Goal: Task Accomplishment & Management: Use online tool/utility

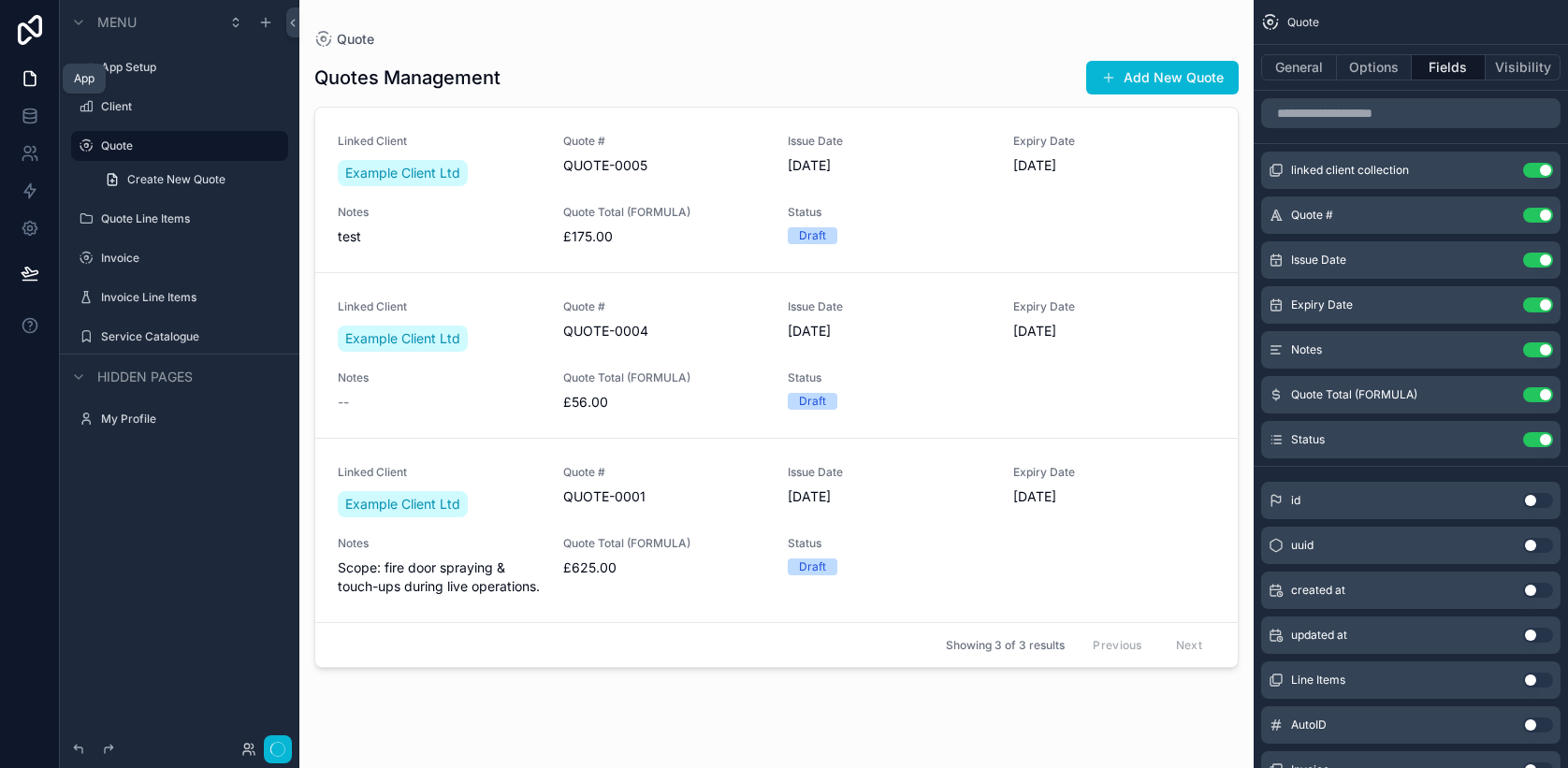
click at [34, 86] on icon at bounding box center [30, 79] width 11 height 14
click at [25, 117] on icon at bounding box center [29, 115] width 12 height 8
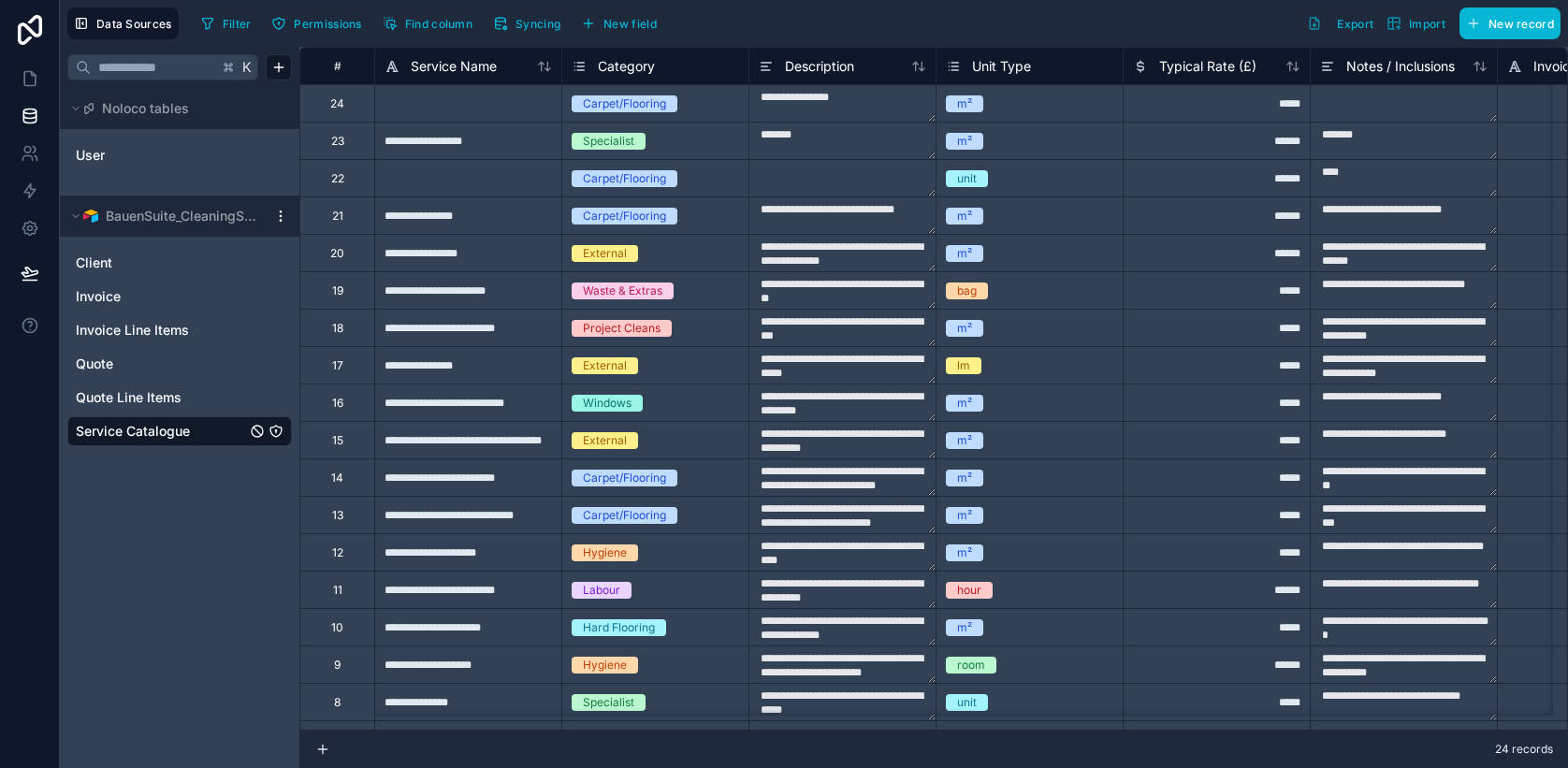
click at [538, 39] on div "Data Sources Filter Permissions Find column Syncing New field Export Import New…" at bounding box center [814, 24] width 1508 height 47
click at [538, 37] on button "Syncing" at bounding box center [527, 24] width 81 height 28
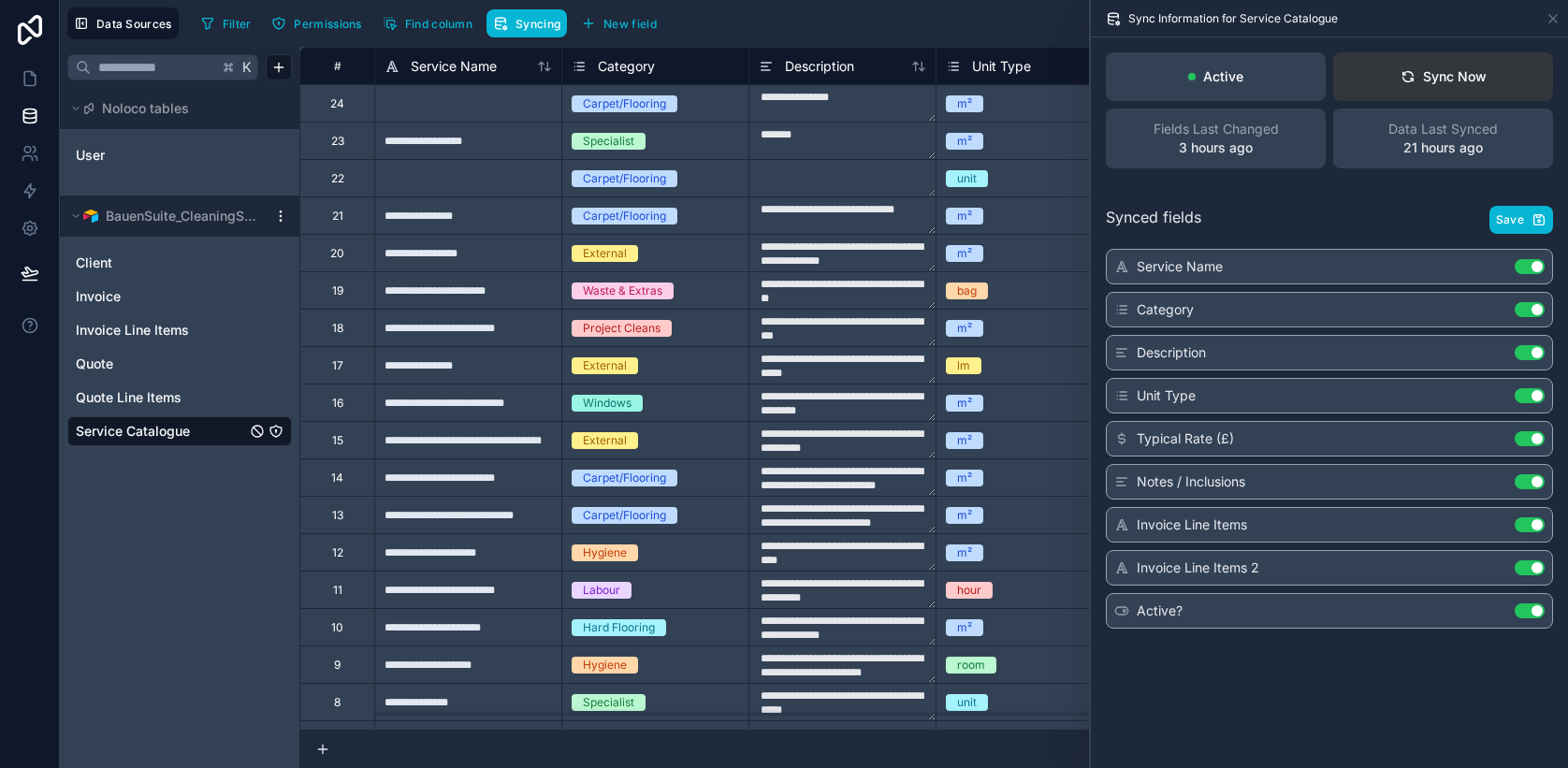
click at [1457, 94] on button "Sync Now" at bounding box center [1443, 77] width 220 height 49
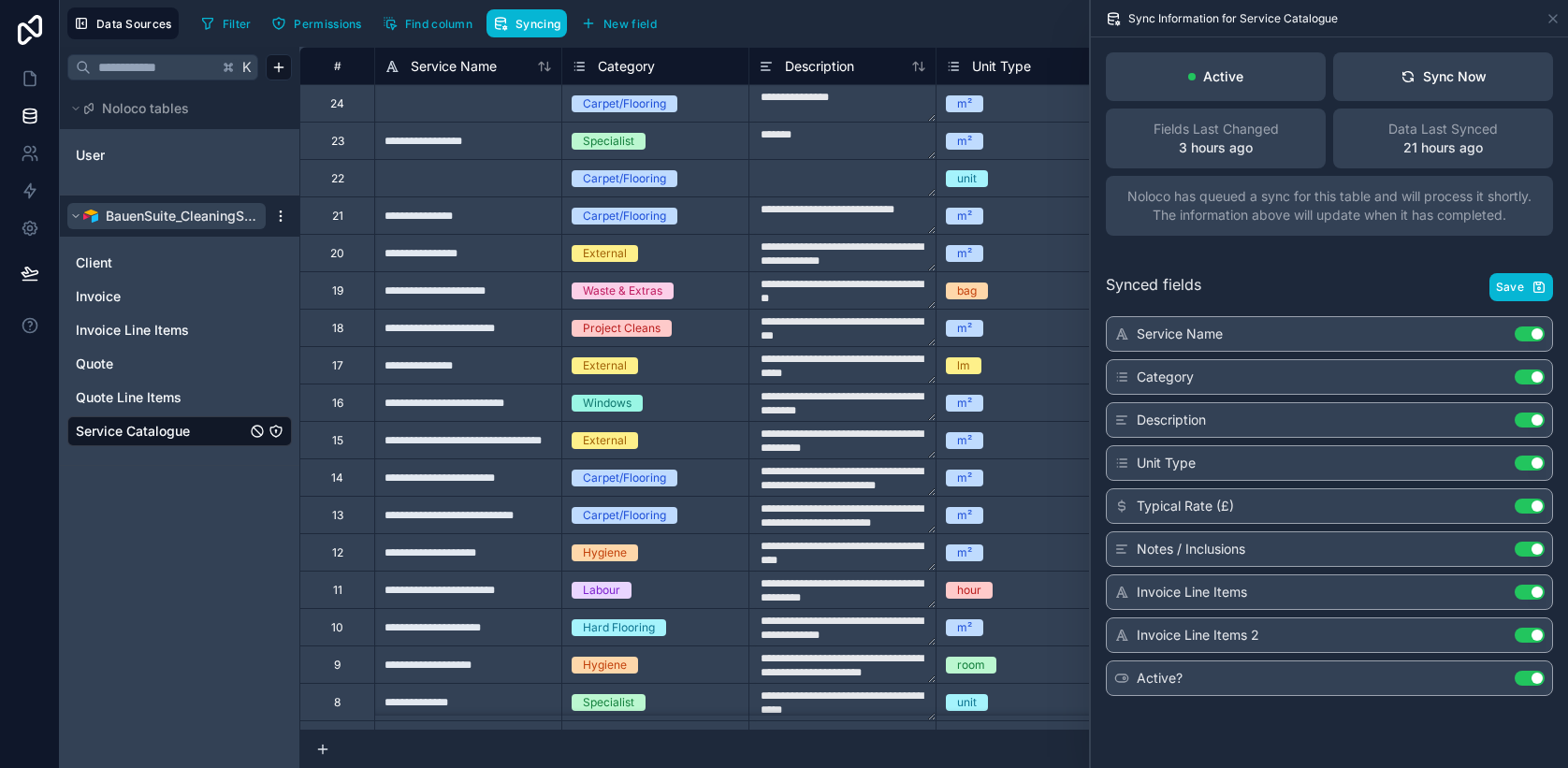
click at [177, 212] on span "BauenSuite_CleaningSystem" at bounding box center [181, 216] width 151 height 19
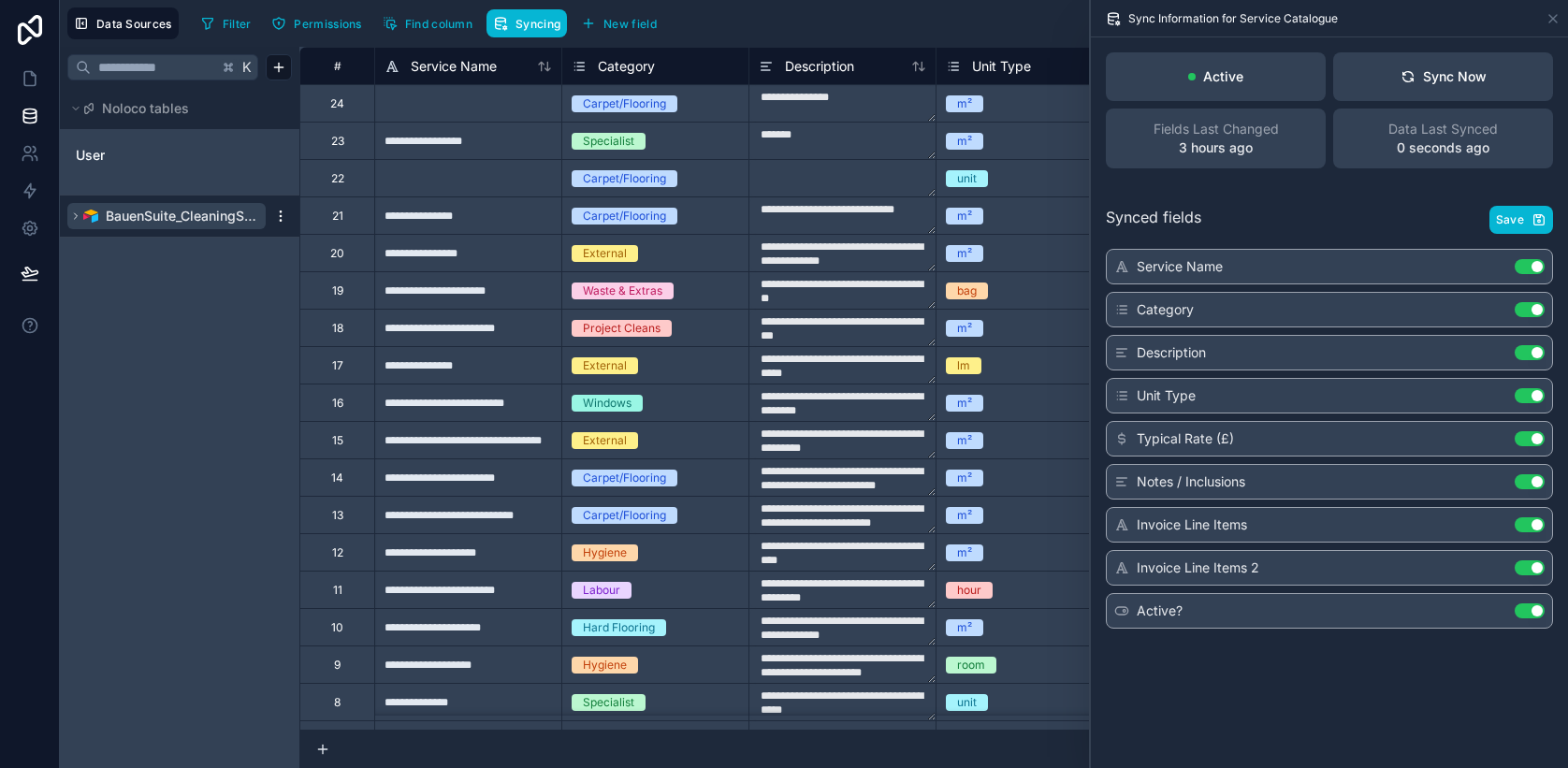
click at [170, 213] on span "BauenSuite_CleaningSystem" at bounding box center [181, 216] width 151 height 19
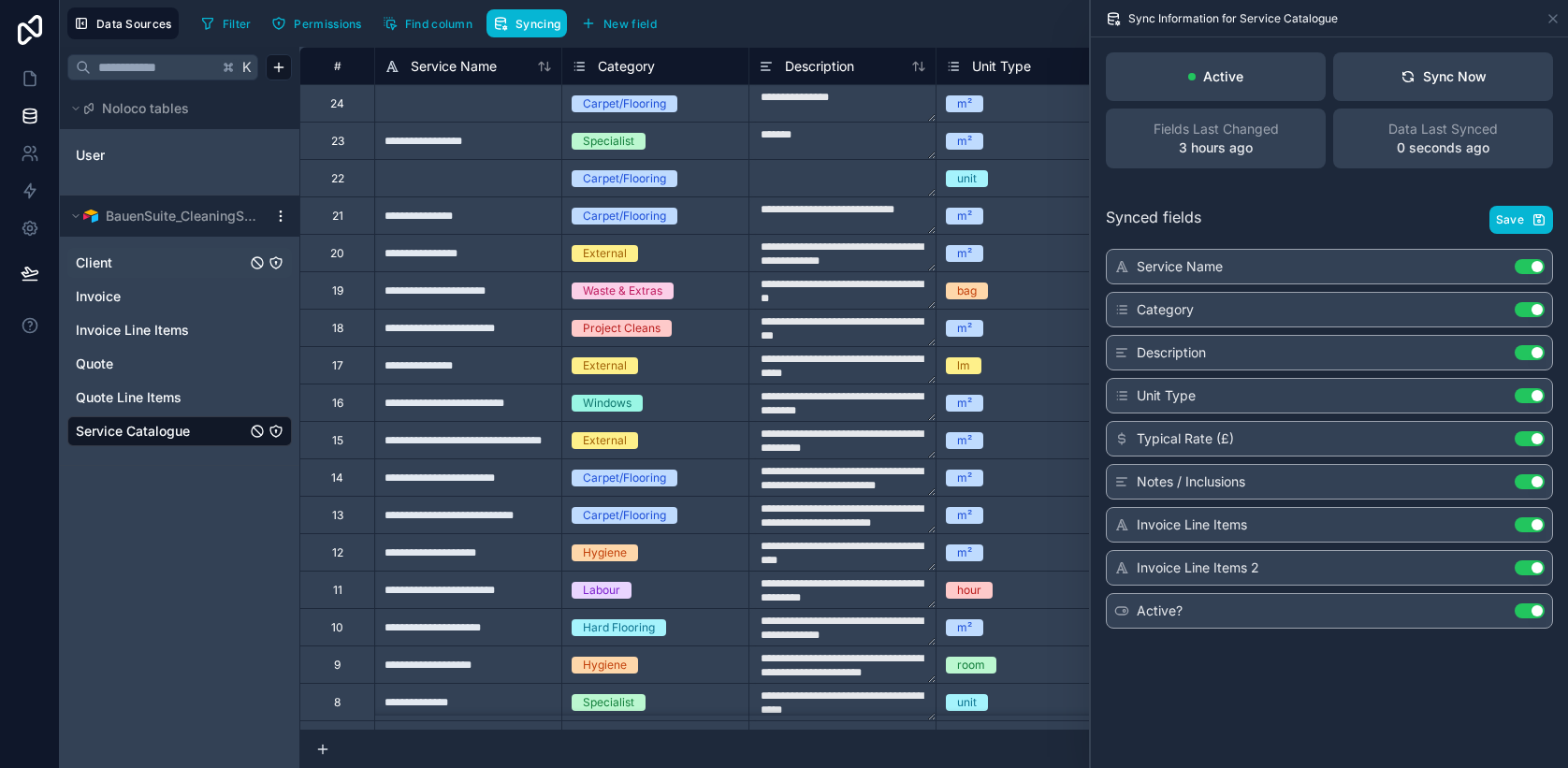
click at [148, 266] on link "Client" at bounding box center [161, 263] width 170 height 19
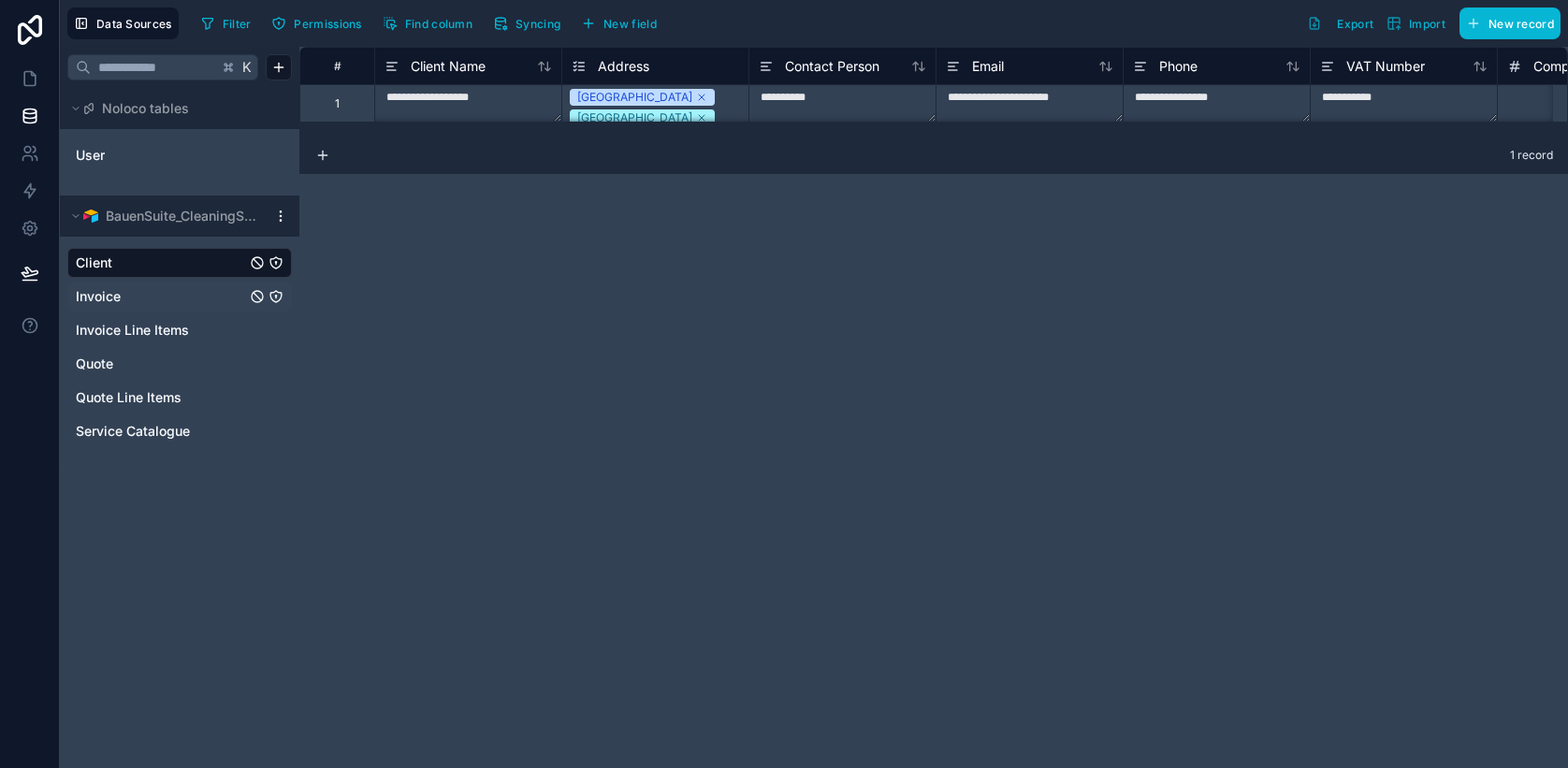
click at [139, 302] on link "Invoice" at bounding box center [161, 297] width 170 height 19
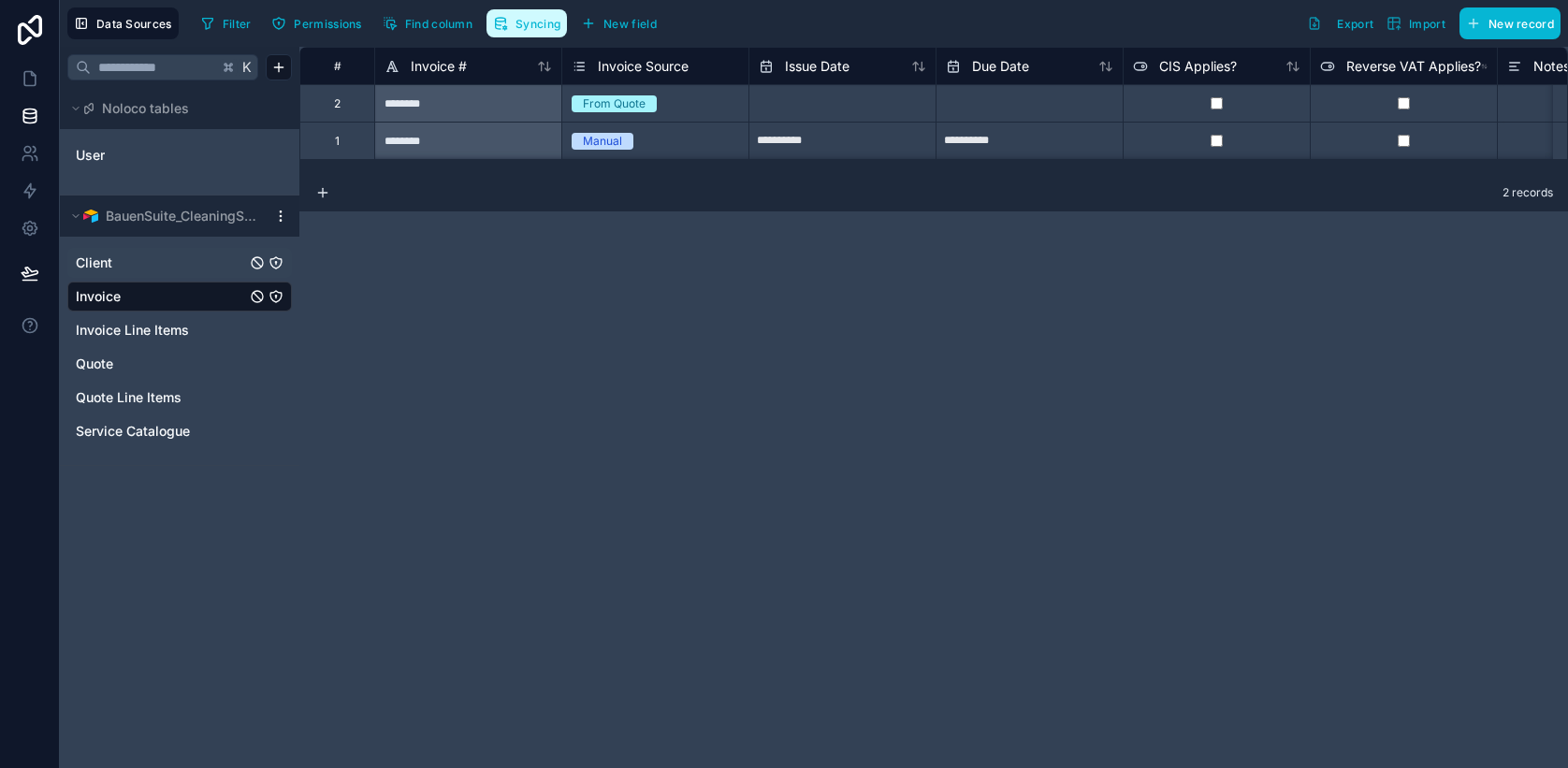
click at [536, 34] on button "Syncing" at bounding box center [527, 24] width 81 height 28
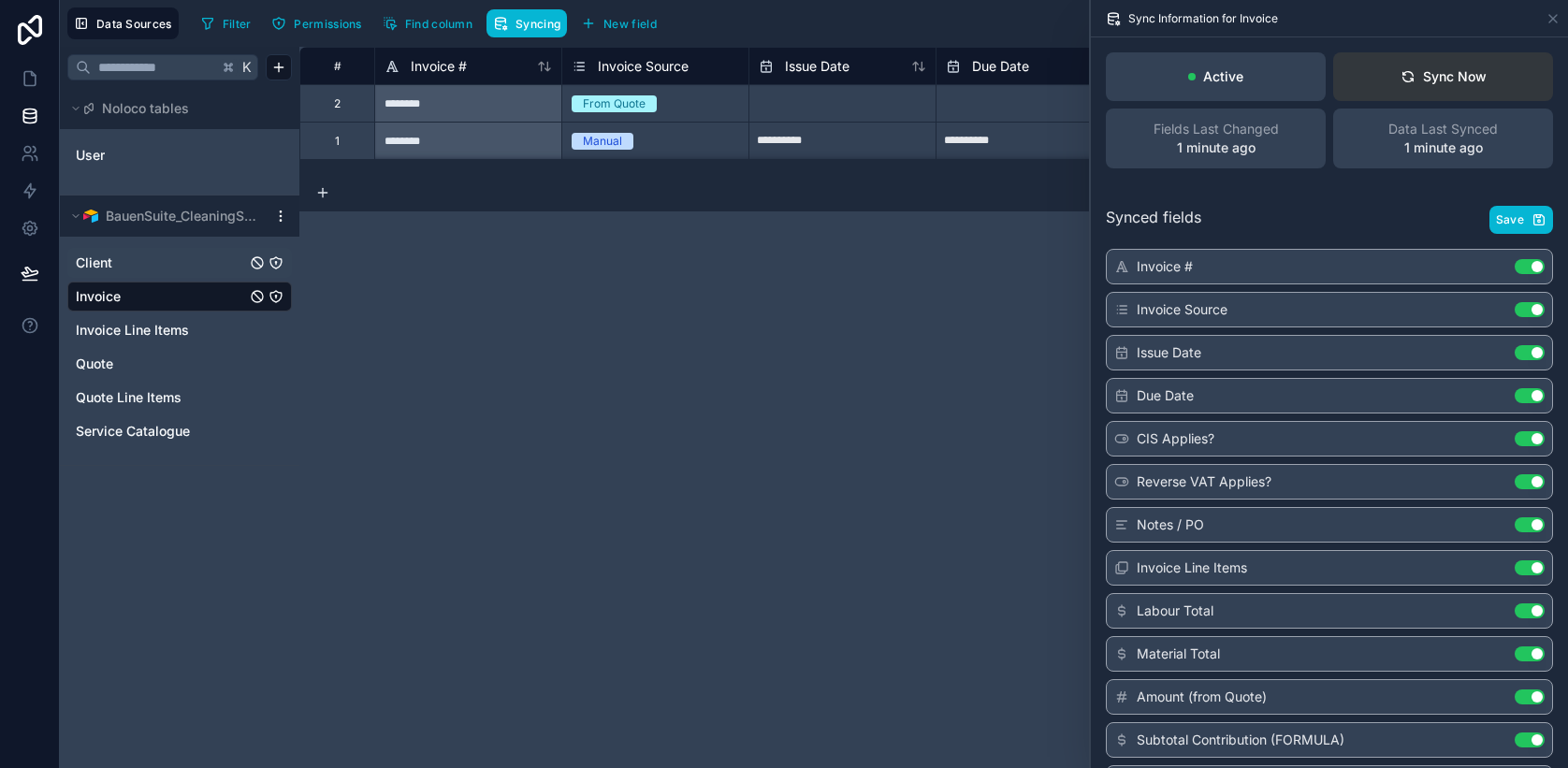
click at [1449, 76] on div "Sync Now" at bounding box center [1443, 77] width 86 height 19
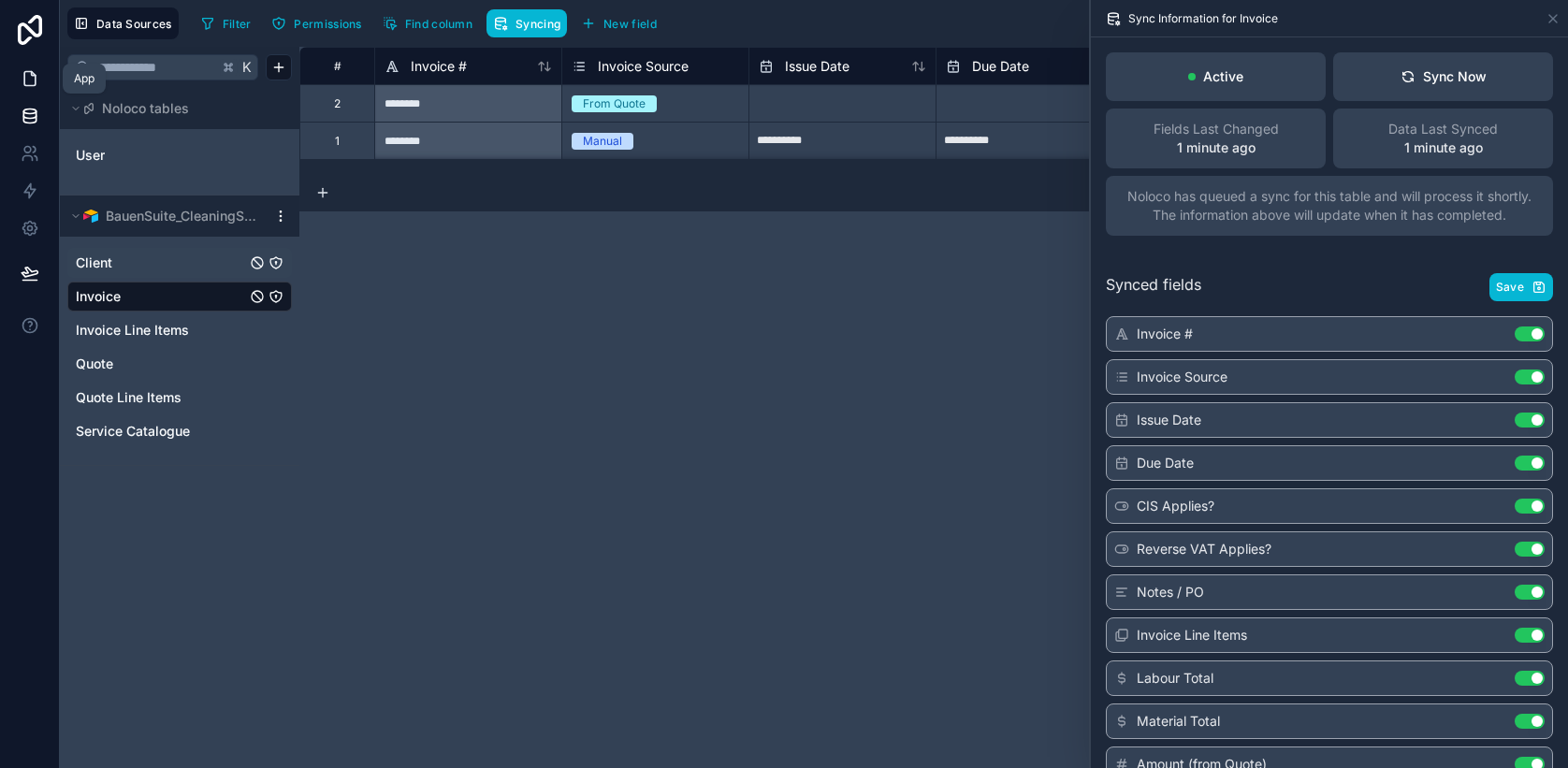
click at [25, 70] on icon at bounding box center [30, 79] width 19 height 19
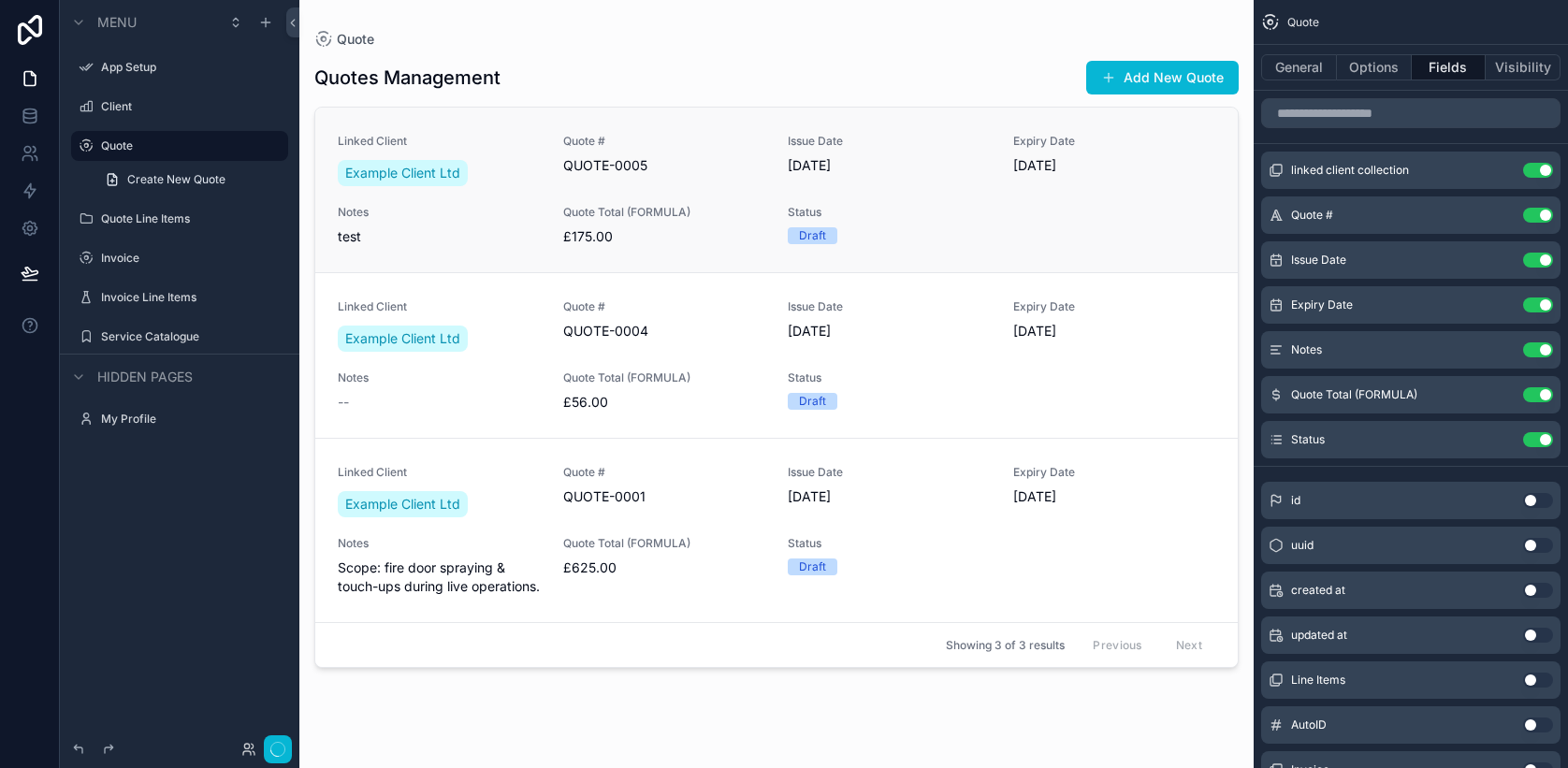
click at [464, 224] on div "Notes test" at bounding box center [439, 226] width 203 height 41
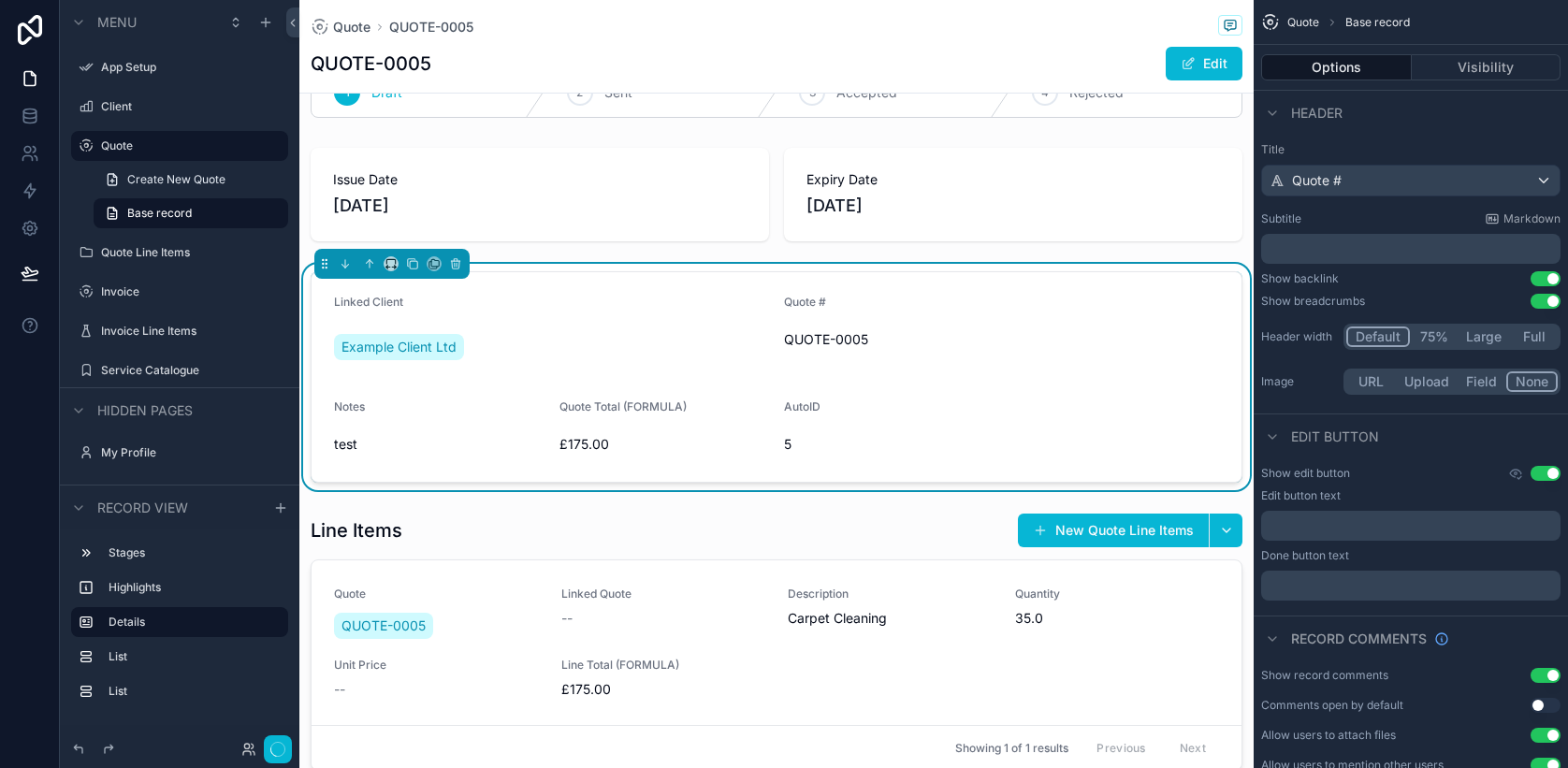
scroll to position [215, 0]
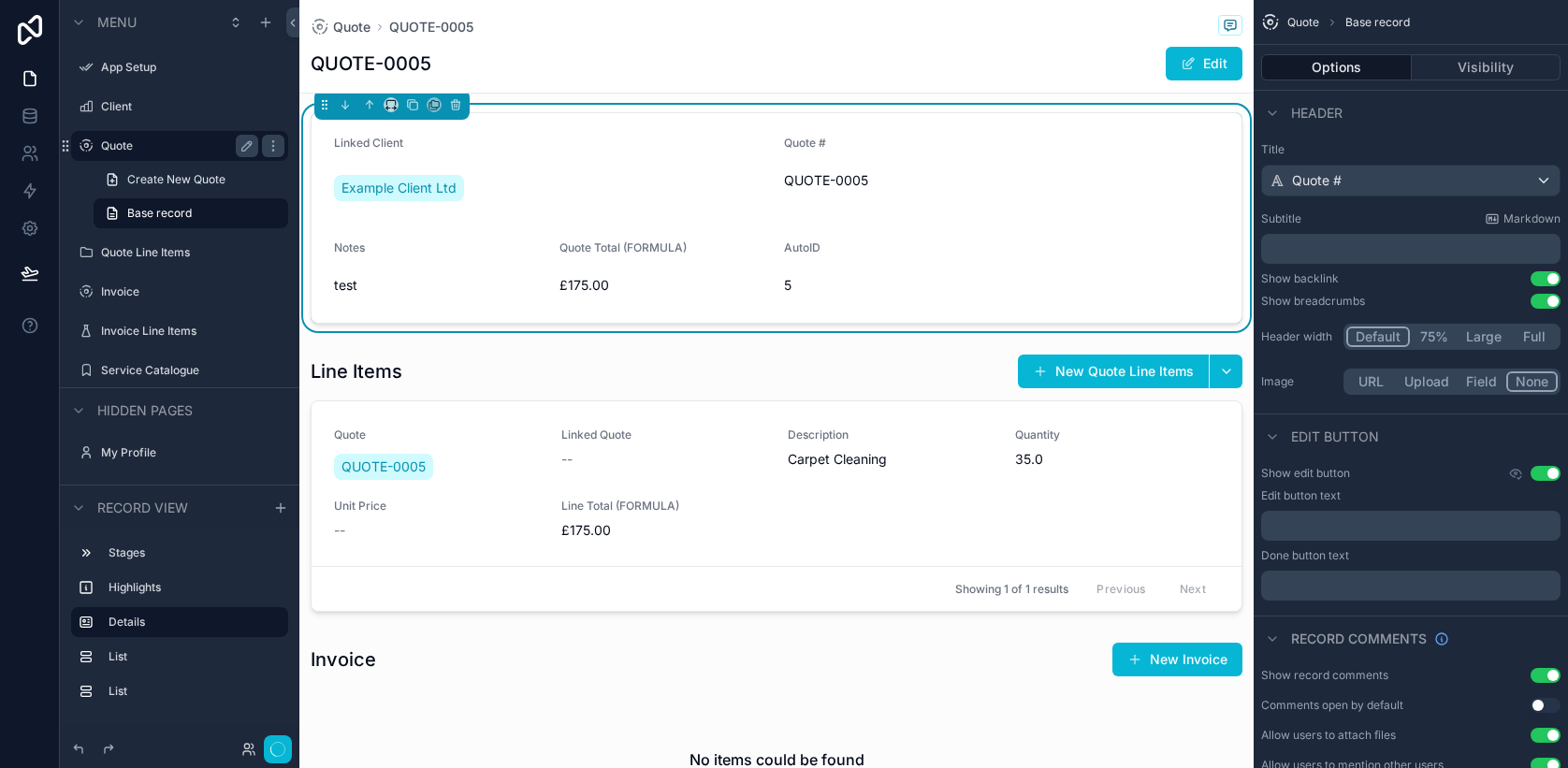
click at [129, 152] on label "Quote" at bounding box center [176, 146] width 149 height 15
